Goal: Obtain resource: Obtain resource

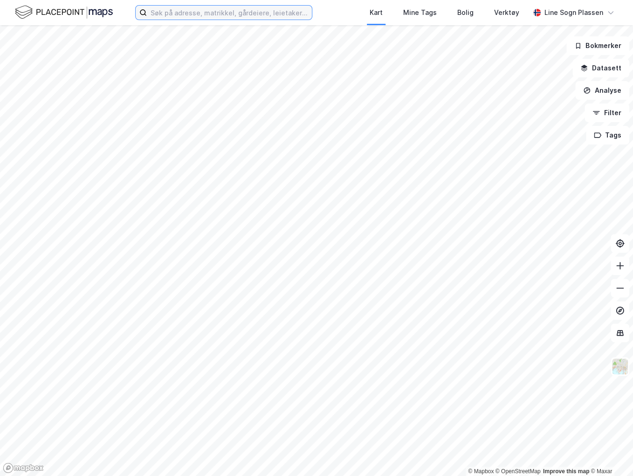
click at [153, 11] on input at bounding box center [229, 13] width 165 height 14
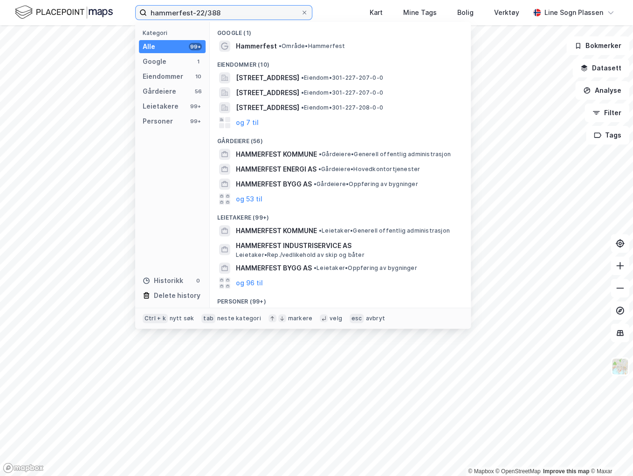
type input "hammerfest-22/388"
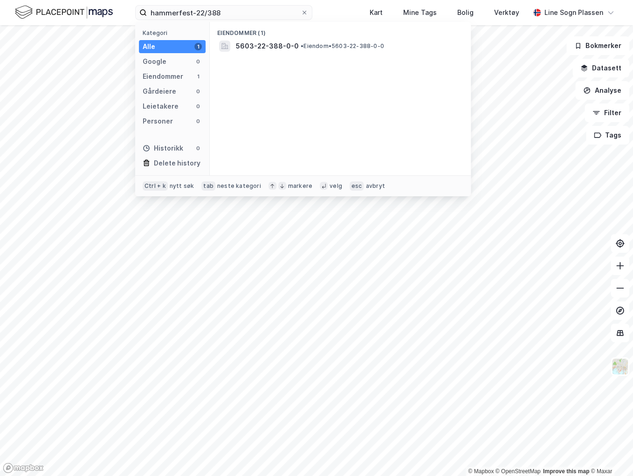
click at [338, 41] on div "5603-22-388-0-0 • Eiendom • 5603-22-388-0-0" at bounding box center [349, 46] width 226 height 11
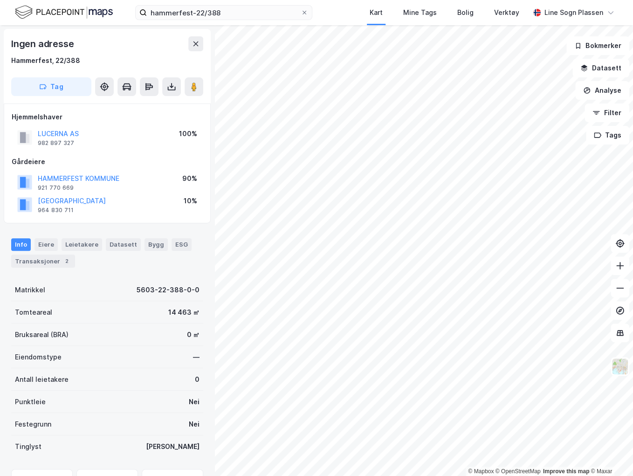
click at [175, 88] on icon at bounding box center [172, 89] width 8 height 4
click at [149, 105] on div "Last ned grunnbok" at bounding box center [125, 105] width 54 height 7
click at [48, 262] on div "Transaksjoner 2" at bounding box center [43, 260] width 64 height 13
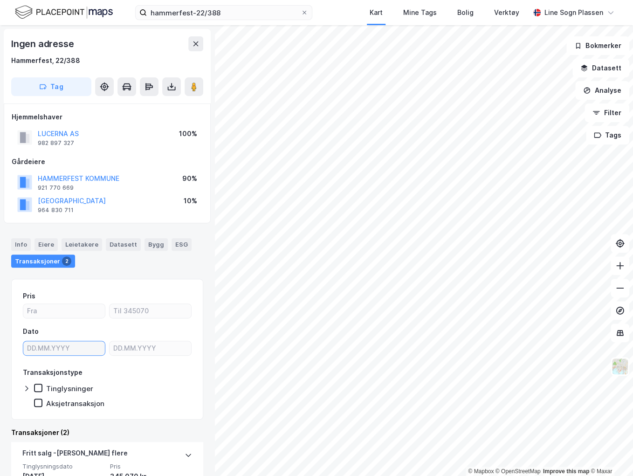
type input "DD.MM.YYYY"
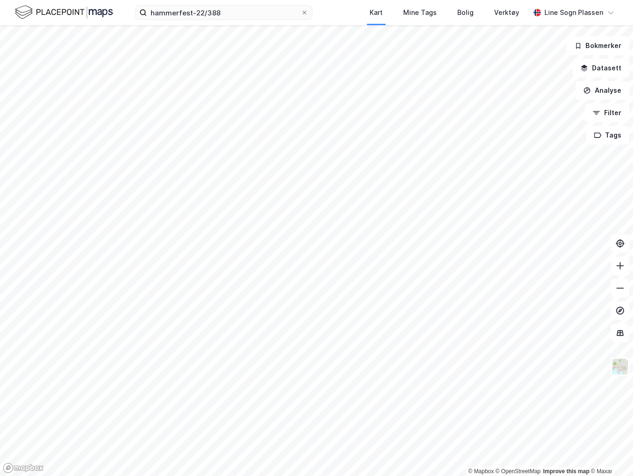
click at [260, 21] on div "hammerfest-22/388 Kart Mine Tags Bolig Verktøy Line Sogn Plassen" at bounding box center [316, 12] width 633 height 25
click at [252, 14] on input "hammerfest-22/388" at bounding box center [224, 13] width 154 height 14
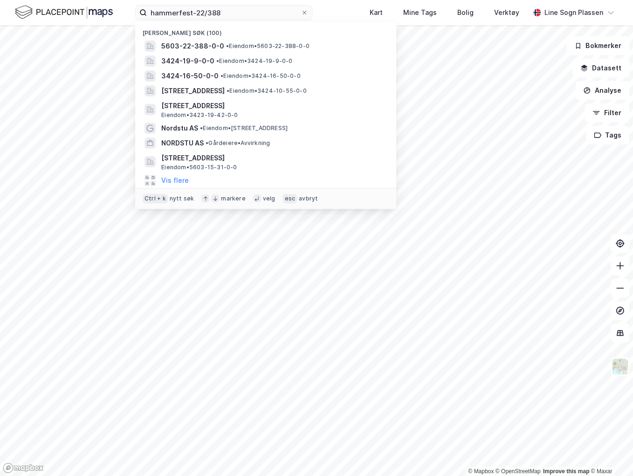
click at [233, 46] on span "• Eiendom • 5603-22-388-0-0" at bounding box center [267, 45] width 83 height 7
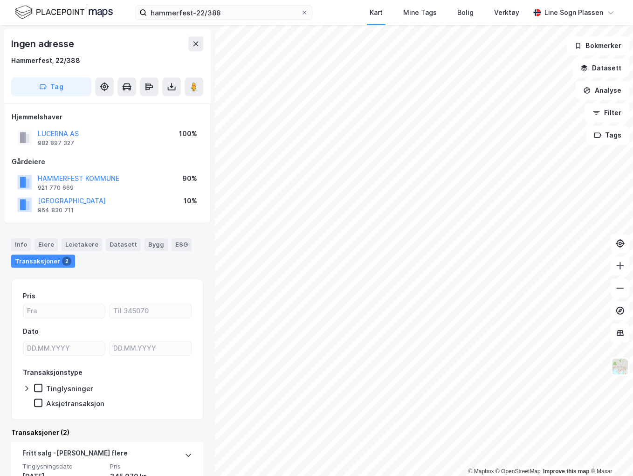
click at [15, 244] on div "Info" at bounding box center [21, 244] width 20 height 12
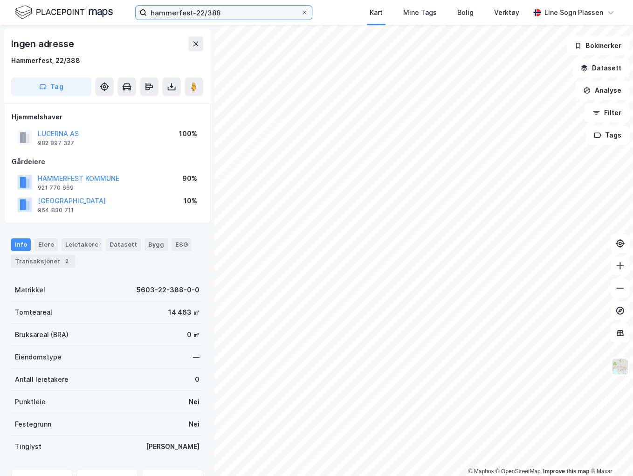
click at [226, 13] on input "hammerfest-22/388" at bounding box center [224, 13] width 154 height 14
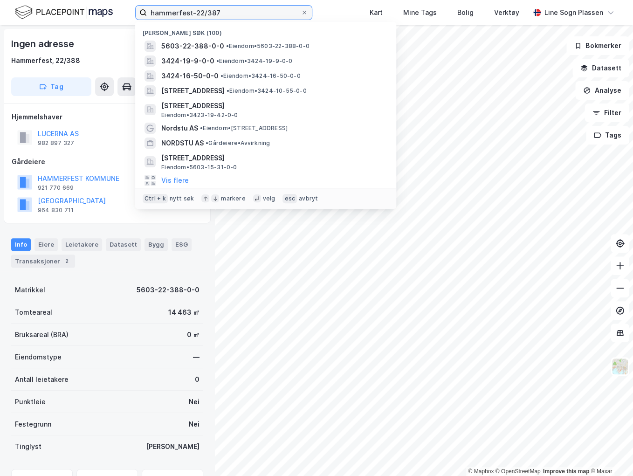
type input "hammerfest-22/387"
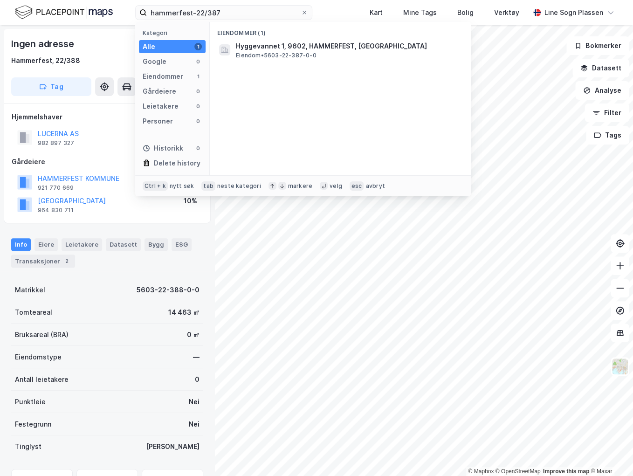
click at [261, 50] on span "Hyggevannet 1, 9602, HAMMERFEST, [GEOGRAPHIC_DATA]" at bounding box center [348, 46] width 224 height 11
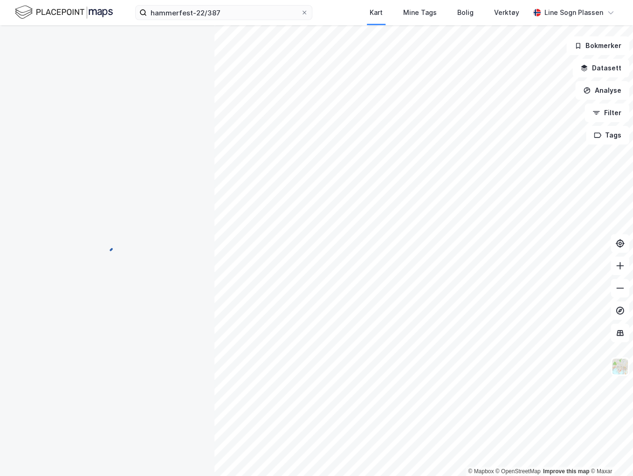
scroll to position [1, 0]
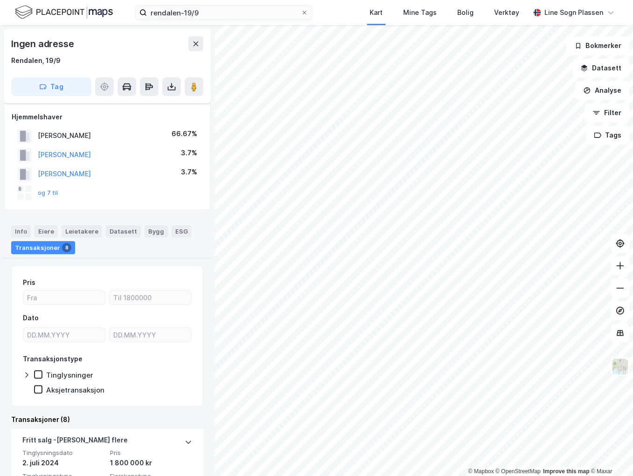
scroll to position [186, 0]
